Goal: Find specific fact

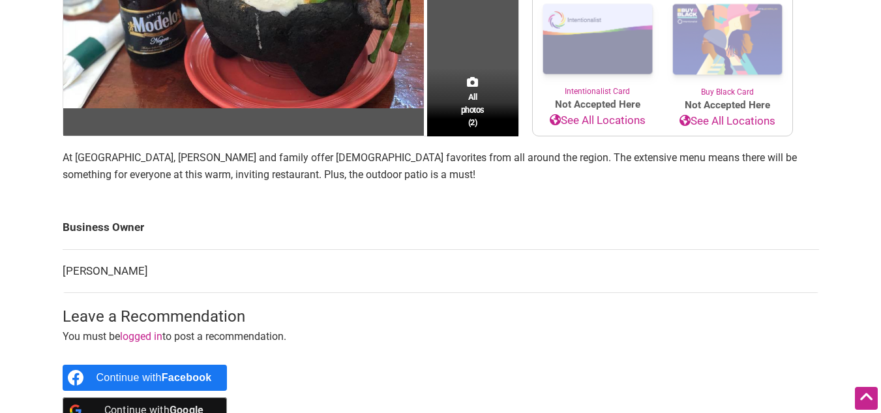
scroll to position [298, 0]
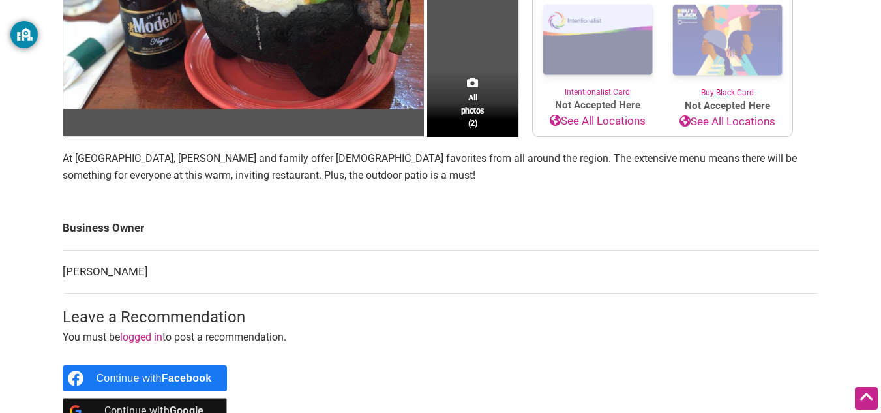
click at [132, 168] on p "At [GEOGRAPHIC_DATA], [PERSON_NAME] and family offer [DEMOGRAPHIC_DATA] favorit…" at bounding box center [441, 166] width 757 height 33
click at [135, 167] on p "At [GEOGRAPHIC_DATA], [PERSON_NAME] and family offer [DEMOGRAPHIC_DATA] favorit…" at bounding box center [441, 166] width 757 height 33
click at [119, 165] on main "All photos (2) Latino-Owned Minority-Owned Woman-Owned Category: Restaurants Ne…" at bounding box center [441, 141] width 757 height 606
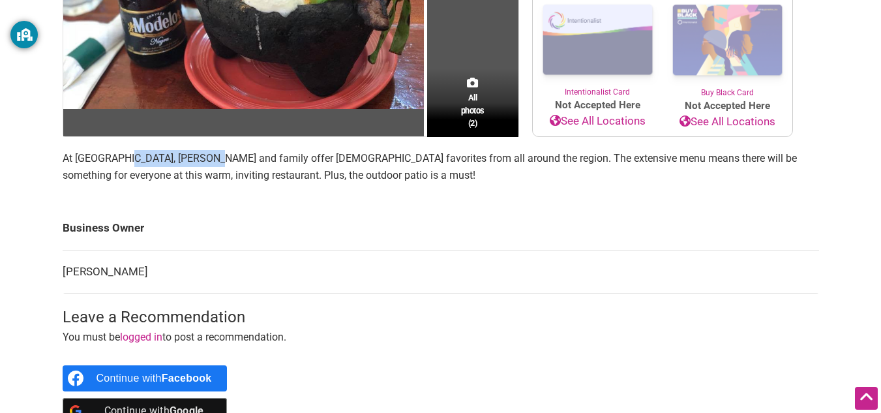
copy span "[PERSON_NAME]"
drag, startPoint x: 119, startPoint y: 165, endPoint x: 187, endPoint y: 172, distance: 68.1
click at [187, 172] on main "All photos (2) Latino-Owned Minority-Owned Woman-Owned Category: Restaurants Ne…" at bounding box center [441, 141] width 757 height 606
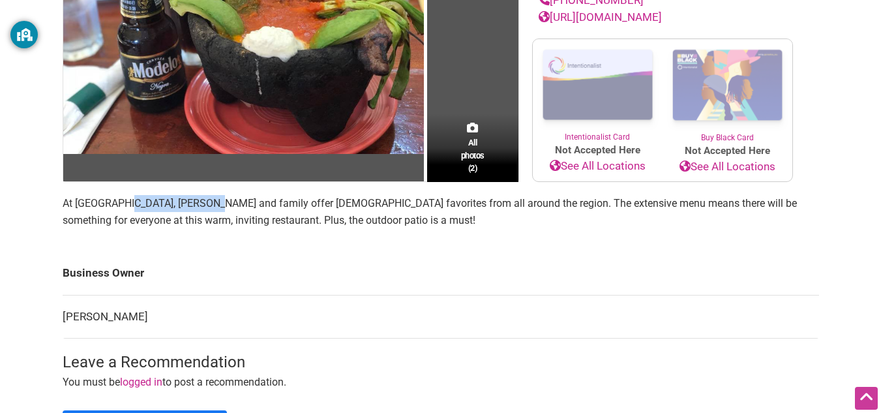
scroll to position [254, 0]
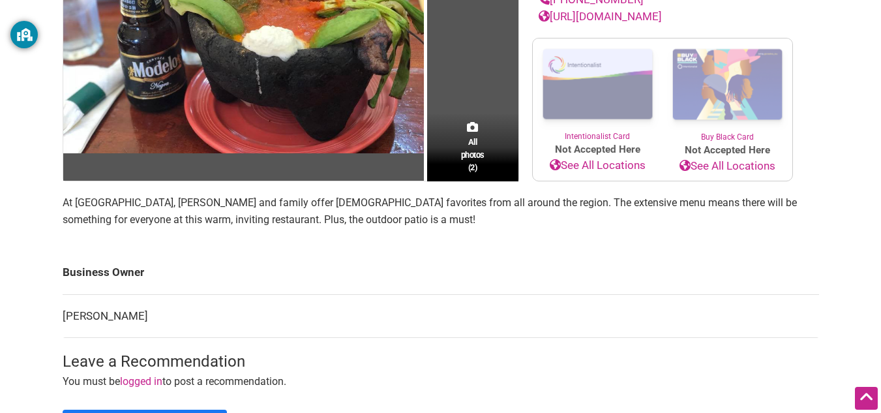
click at [216, 264] on main "All photos (2) Latino-Owned Minority-Owned Woman-Owned Category: Restaurants Ne…" at bounding box center [441, 185] width 757 height 606
drag, startPoint x: 115, startPoint y: 219, endPoint x: 200, endPoint y: 219, distance: 84.1
click at [200, 219] on span "At [GEOGRAPHIC_DATA], [PERSON_NAME] and family offer [DEMOGRAPHIC_DATA] favorit…" at bounding box center [430, 210] width 734 height 29
copy span "[PERSON_NAME]"
click at [458, 238] on section "At [GEOGRAPHIC_DATA], [PERSON_NAME] and family offer [DEMOGRAPHIC_DATA] favorit…" at bounding box center [441, 216] width 757 height 44
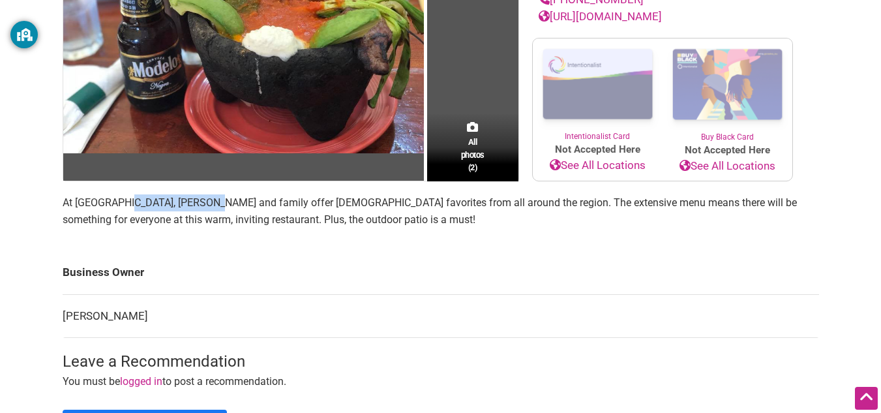
drag, startPoint x: 116, startPoint y: 220, endPoint x: 202, endPoint y: 222, distance: 85.5
click at [202, 222] on span "At [GEOGRAPHIC_DATA], [PERSON_NAME] and family offer [DEMOGRAPHIC_DATA] favorit…" at bounding box center [430, 210] width 734 height 29
copy span "[PERSON_NAME]"
click at [202, 222] on span "At [GEOGRAPHIC_DATA], [PERSON_NAME] and family offer [DEMOGRAPHIC_DATA] favorit…" at bounding box center [430, 210] width 734 height 29
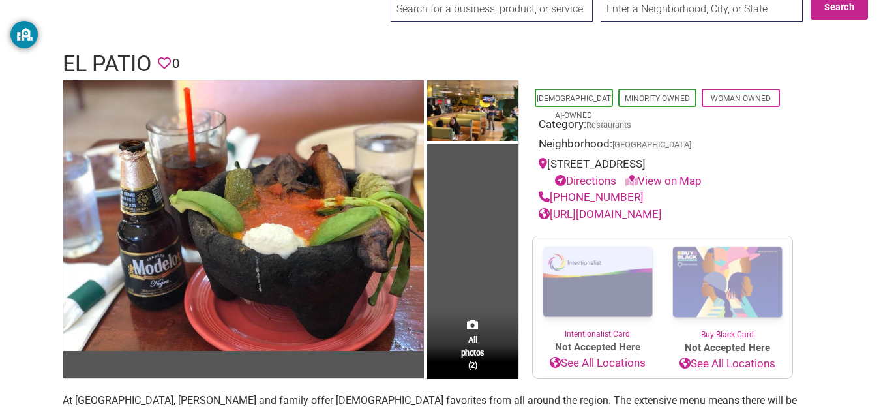
scroll to position [33, 0]
